Goal: Navigation & Orientation: Go to known website

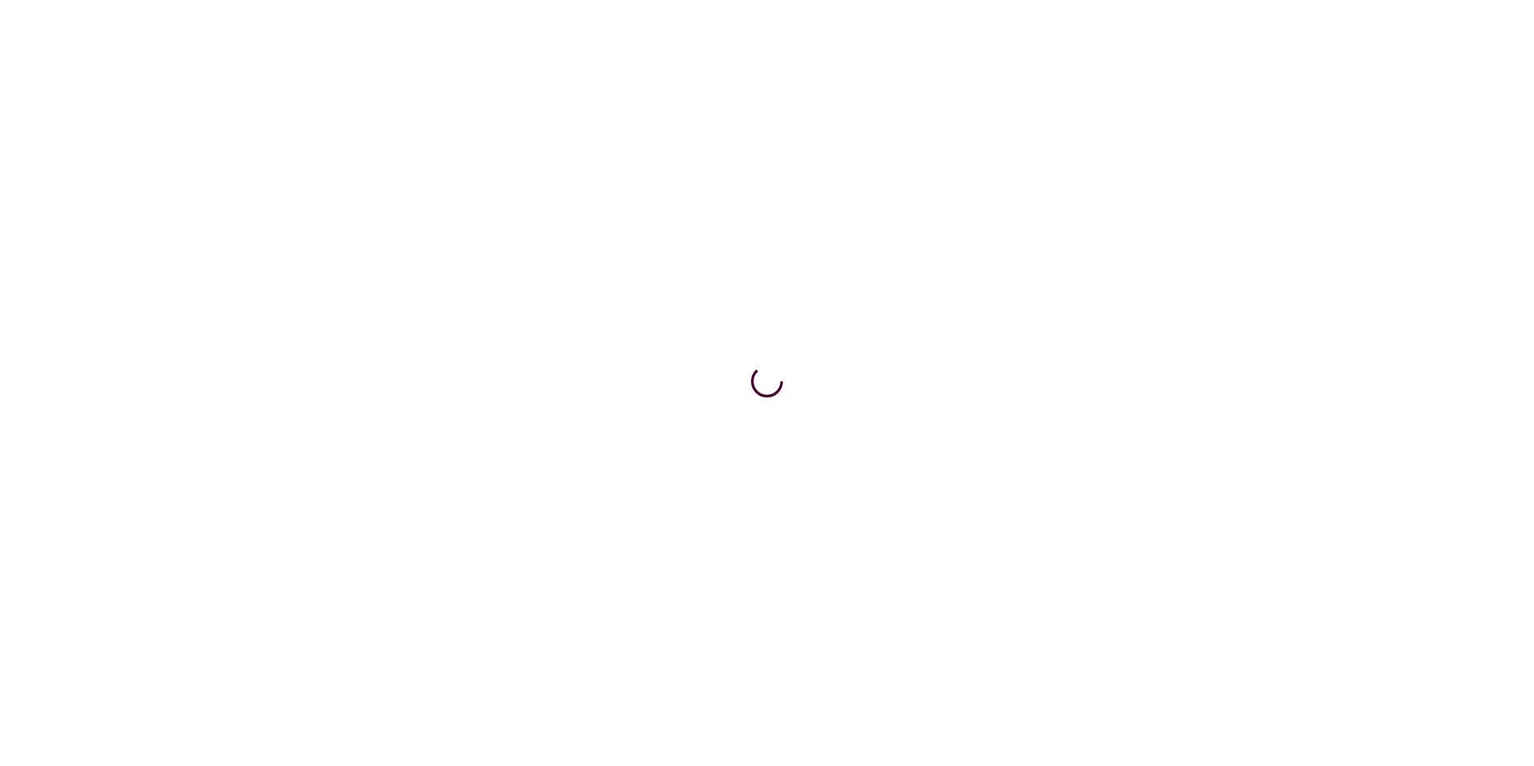
click at [279, 6] on html at bounding box center [767, 3] width 1534 height 6
